Goal: Find specific page/section: Find specific page/section

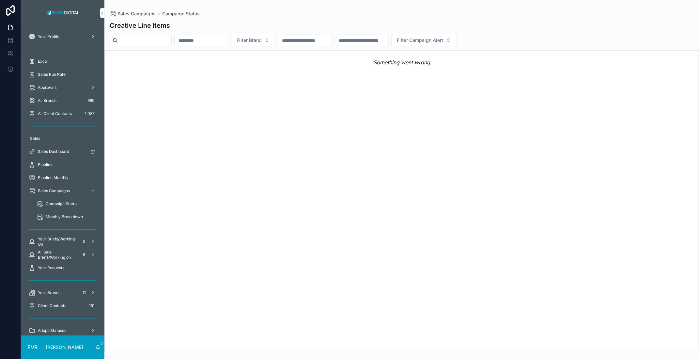
click at [64, 203] on span "Campaign Status" at bounding box center [62, 203] width 32 height 5
click at [60, 216] on span "Monthly Breakdown" at bounding box center [64, 216] width 37 height 5
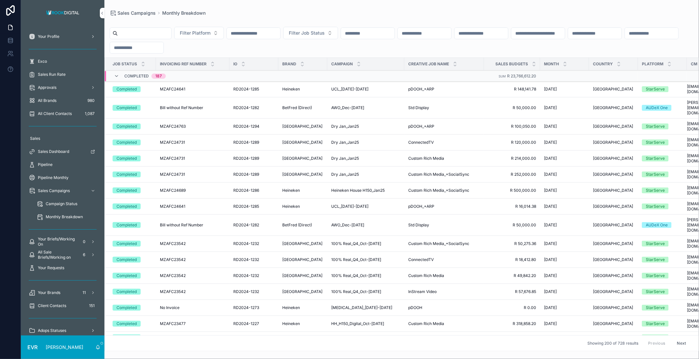
click at [117, 75] on icon "scrollable content" at bounding box center [116, 76] width 5 height 5
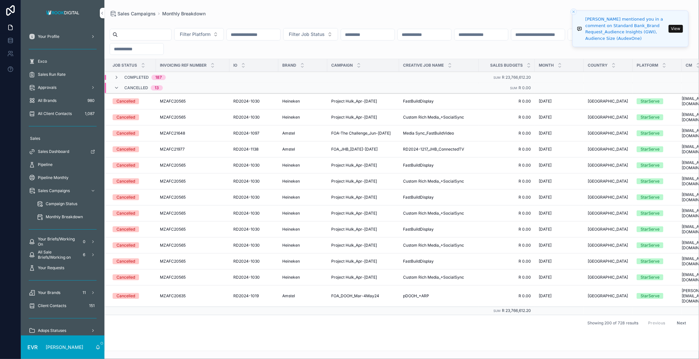
click at [118, 86] on icon "scrollable content" at bounding box center [116, 87] width 5 height 5
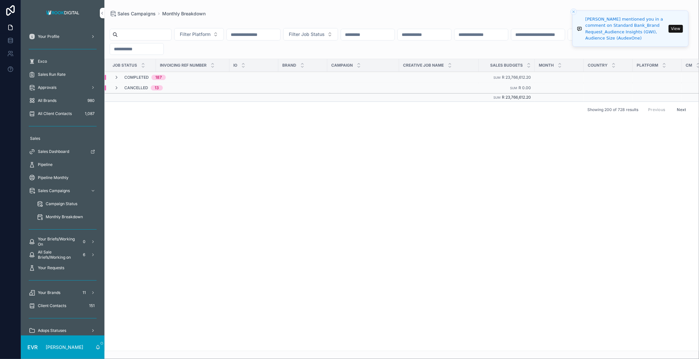
click at [574, 10] on icon "Close toast" at bounding box center [574, 12] width 4 height 4
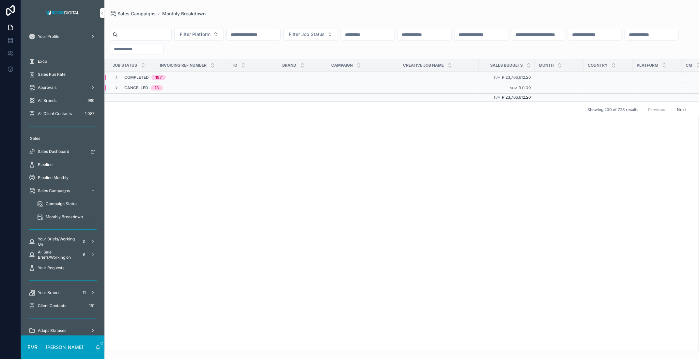
click at [51, 150] on span "Sales Dashboard" at bounding box center [53, 151] width 31 height 5
click at [67, 202] on span "Campaign Status" at bounding box center [62, 203] width 32 height 5
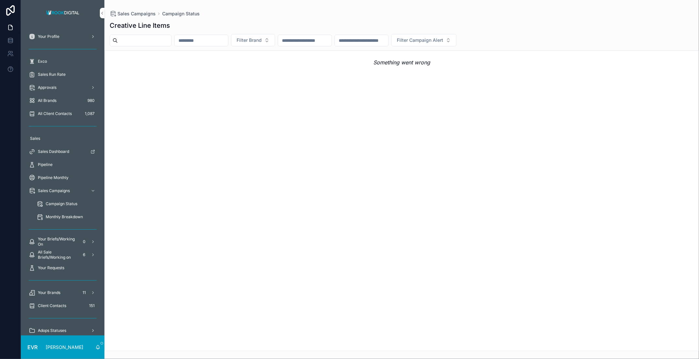
click at [373, 40] on input "scrollable content" at bounding box center [361, 40] width 53 height 9
click at [146, 47] on div "Creative Line Items Filter Brand Filter Campaign Alert Something went wrong" at bounding box center [401, 184] width 594 height 334
click at [140, 41] on input "scrollable content" at bounding box center [144, 40] width 53 height 9
click at [114, 40] on icon "scrollable content" at bounding box center [115, 40] width 5 height 5
click at [203, 87] on div "Something went wrong" at bounding box center [401, 200] width 594 height 300
